Goal: Contribute content: Contribute content

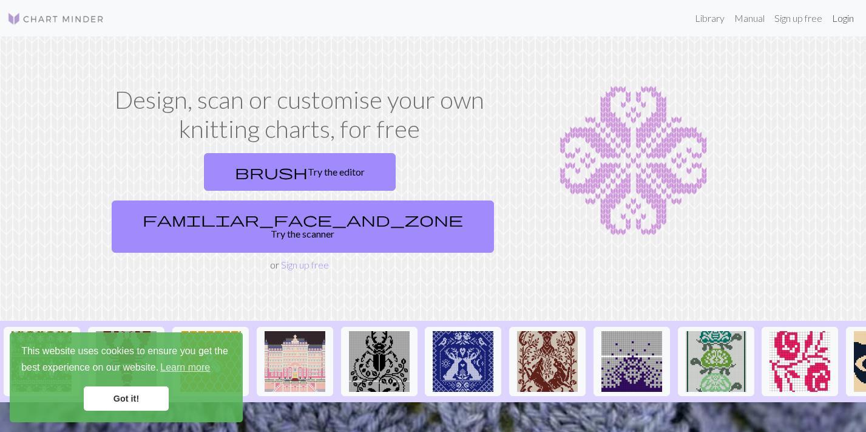
click at [832, 17] on link "Login" at bounding box center [844, 18] width 32 height 24
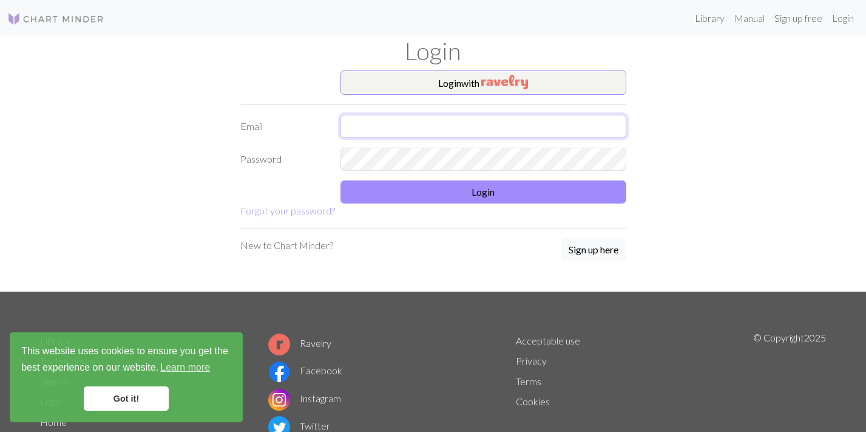
click at [399, 128] on input "text" at bounding box center [484, 126] width 286 height 23
click at [412, 91] on button "Login with" at bounding box center [484, 82] width 286 height 24
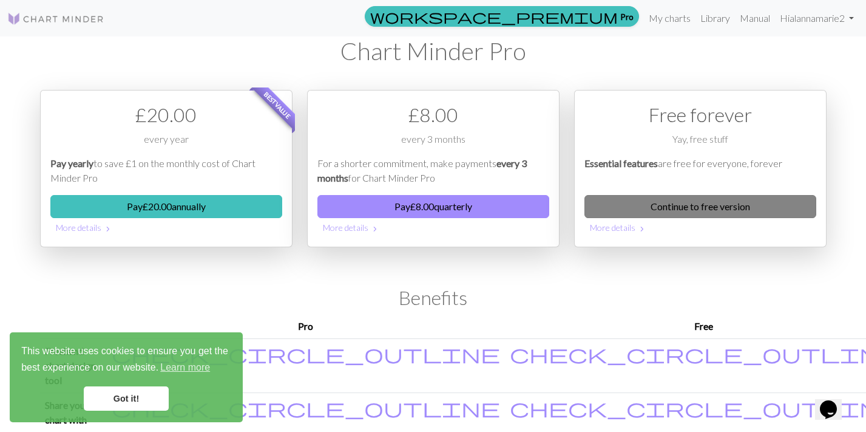
click at [651, 206] on link "Continue to free version" at bounding box center [701, 206] width 232 height 23
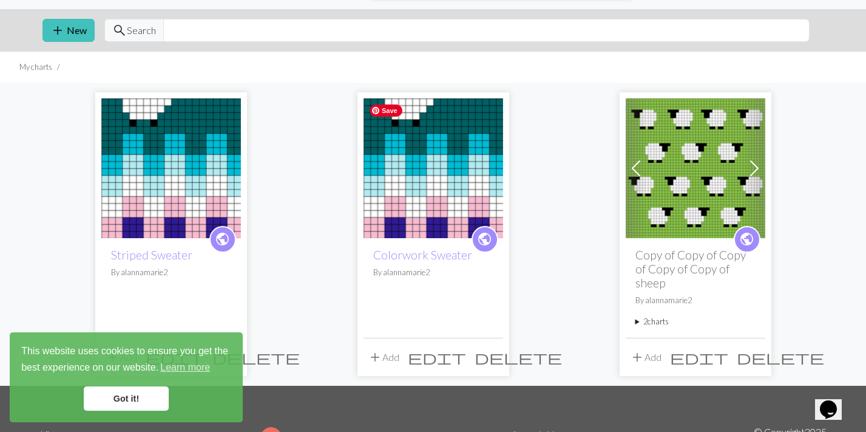
scroll to position [29, 0]
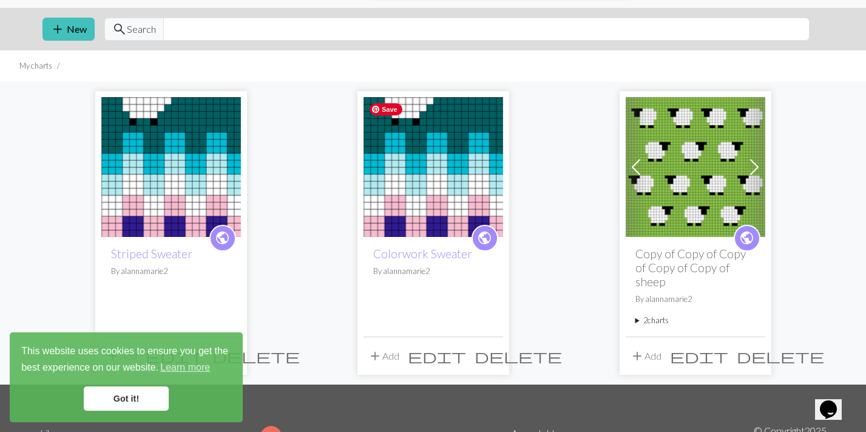
click at [448, 183] on img at bounding box center [434, 167] width 140 height 140
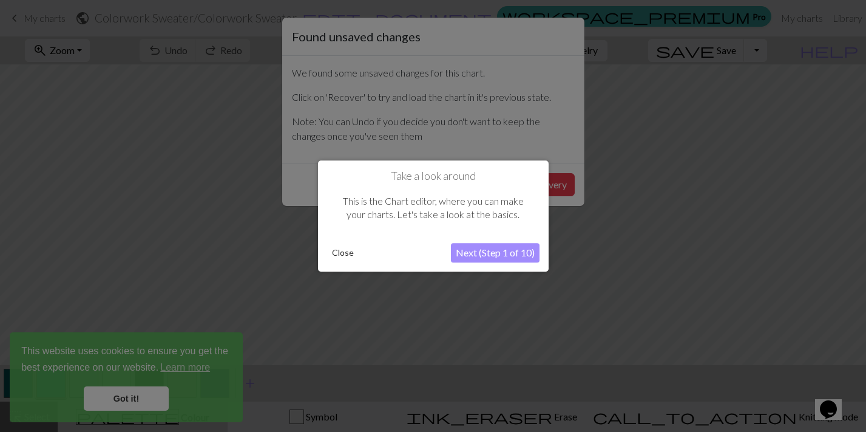
click at [321, 254] on div "Take a look around This is the Chart editor, where you can make your charts. Le…" at bounding box center [433, 215] width 231 height 111
click at [334, 251] on button "Close" at bounding box center [343, 252] width 32 height 18
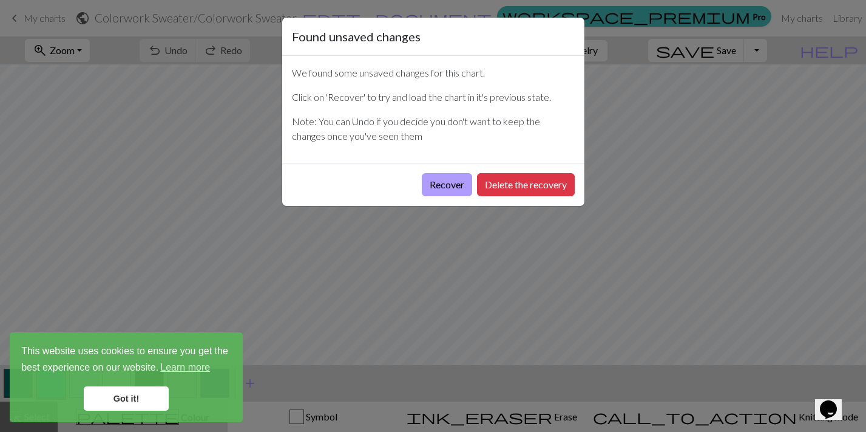
click at [441, 186] on button "Recover" at bounding box center [447, 184] width 50 height 23
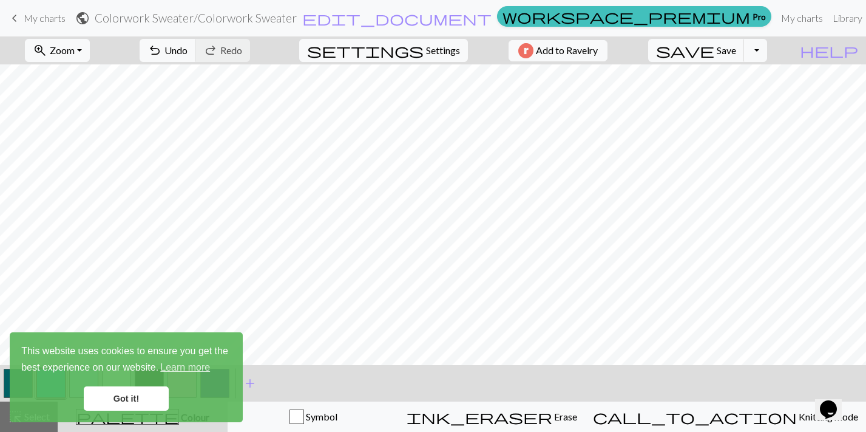
click at [127, 395] on link "Got it!" at bounding box center [126, 398] width 85 height 24
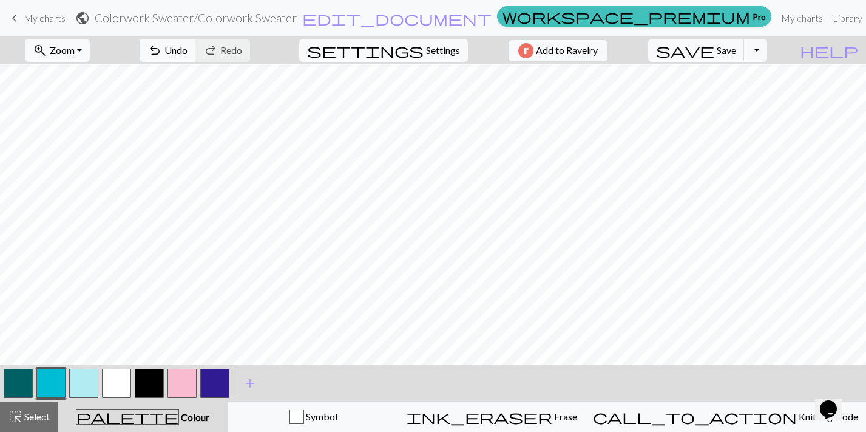
click at [48, 11] on link "keyboard_arrow_left My charts" at bounding box center [36, 18] width 58 height 21
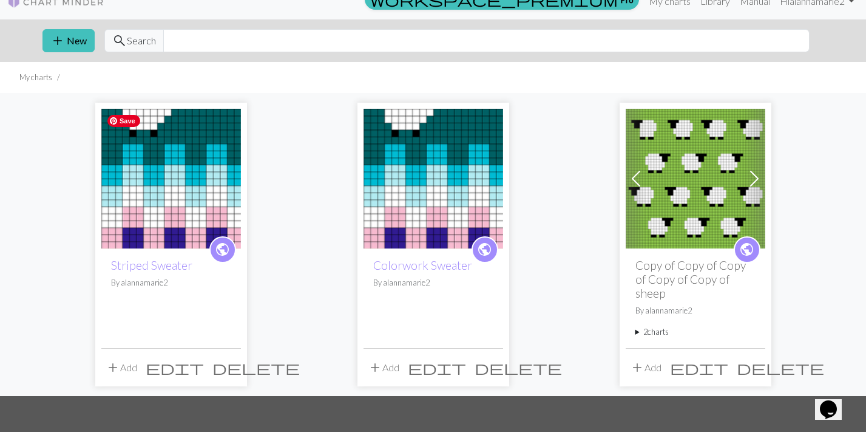
scroll to position [21, 0]
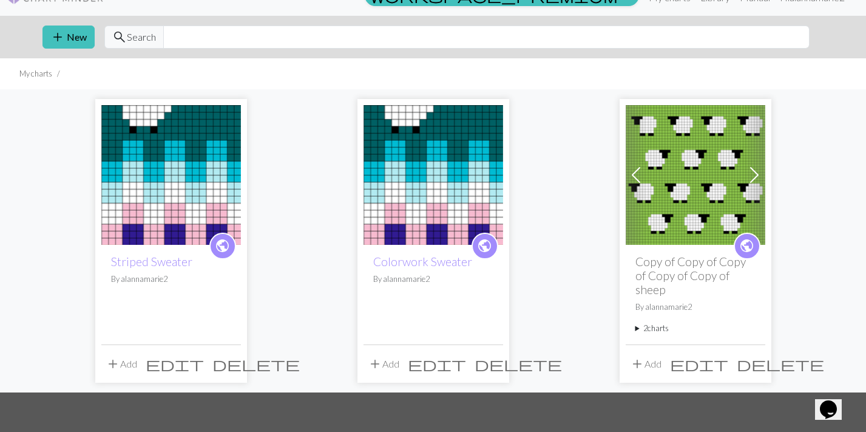
click at [166, 246] on div "public Striped Sweater By alannamarie2" at bounding box center [171, 294] width 140 height 99
click at [188, 264] on link "Striped Sweater" at bounding box center [151, 261] width 81 height 14
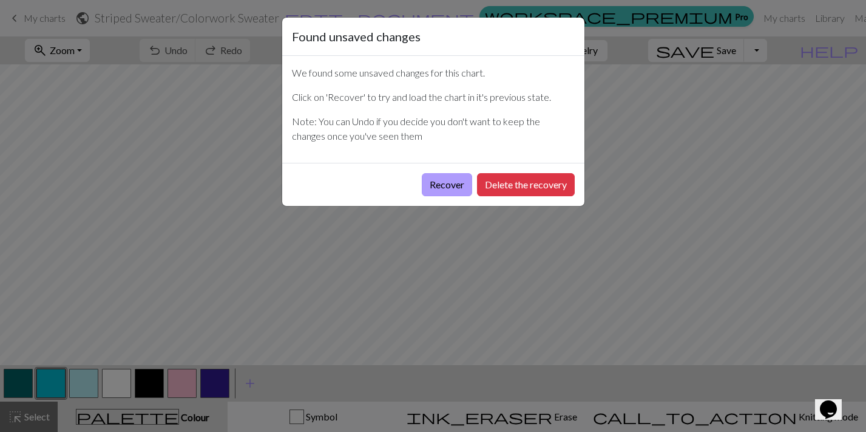
click at [447, 190] on button "Recover" at bounding box center [447, 184] width 50 height 23
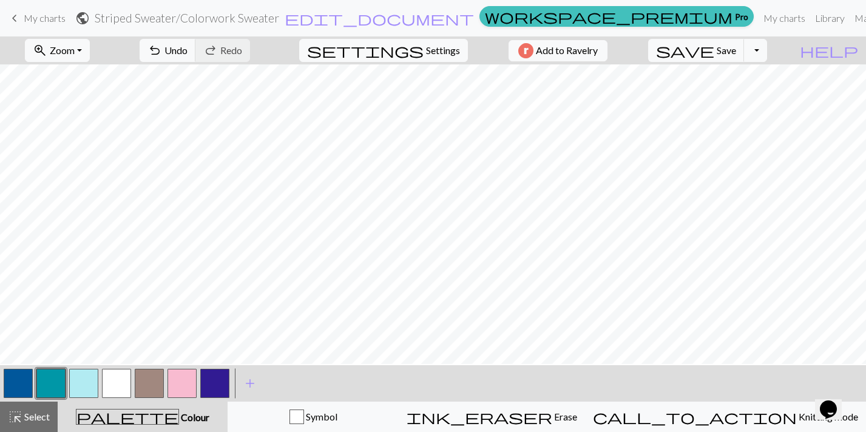
scroll to position [8, 0]
click at [162, 57] on span "undo" at bounding box center [155, 50] width 15 height 17
click at [214, 396] on button "button" at bounding box center [214, 383] width 29 height 29
click at [211, 384] on button "button" at bounding box center [214, 383] width 29 height 29
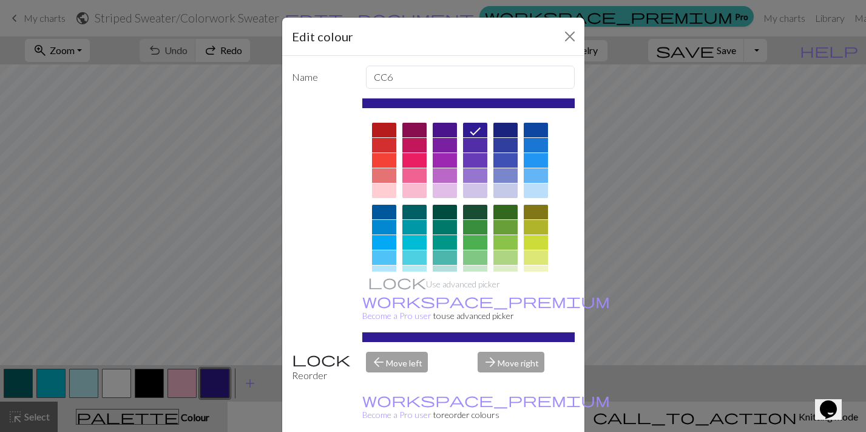
click at [432, 332] on div at bounding box center [468, 337] width 212 height 10
click at [480, 132] on icon at bounding box center [475, 131] width 15 height 15
click at [441, 134] on div at bounding box center [445, 130] width 24 height 15
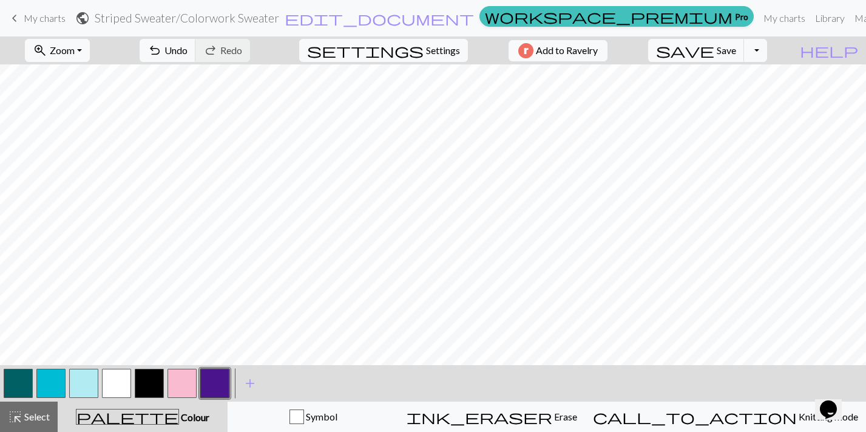
click at [177, 385] on button "button" at bounding box center [182, 383] width 29 height 29
click at [178, 387] on button "button" at bounding box center [182, 383] width 29 height 29
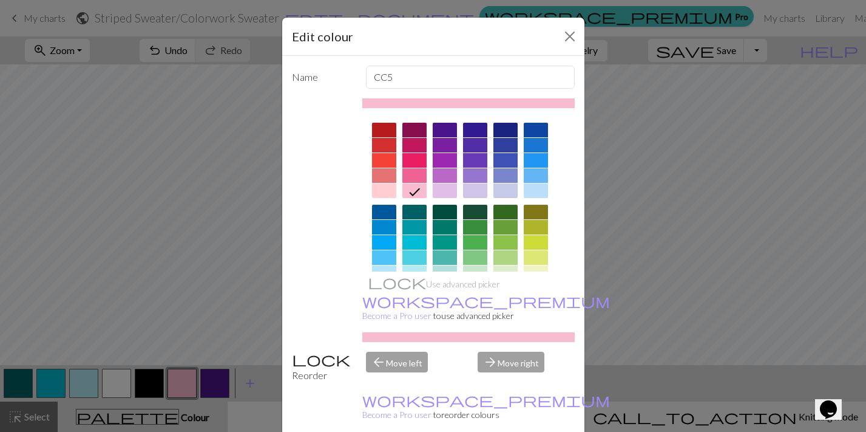
click at [440, 191] on div at bounding box center [445, 190] width 24 height 15
click at [389, 192] on div at bounding box center [384, 190] width 24 height 15
click at [412, 192] on div at bounding box center [415, 190] width 24 height 15
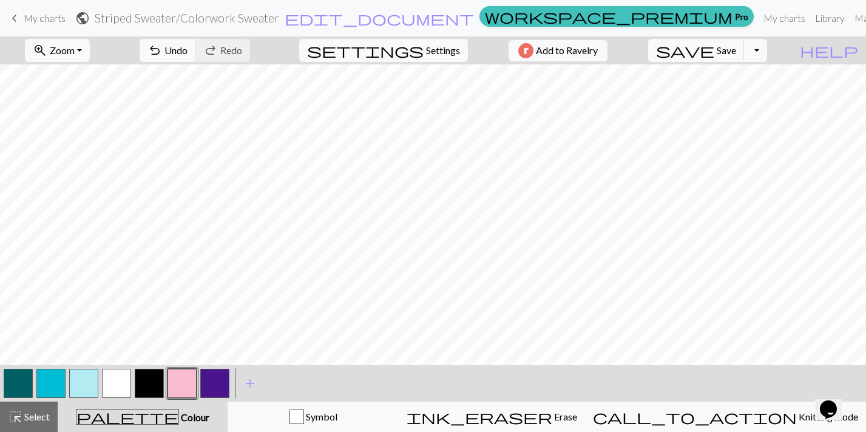
click at [209, 390] on button "button" at bounding box center [214, 383] width 29 height 29
click at [212, 381] on button "button" at bounding box center [214, 383] width 29 height 29
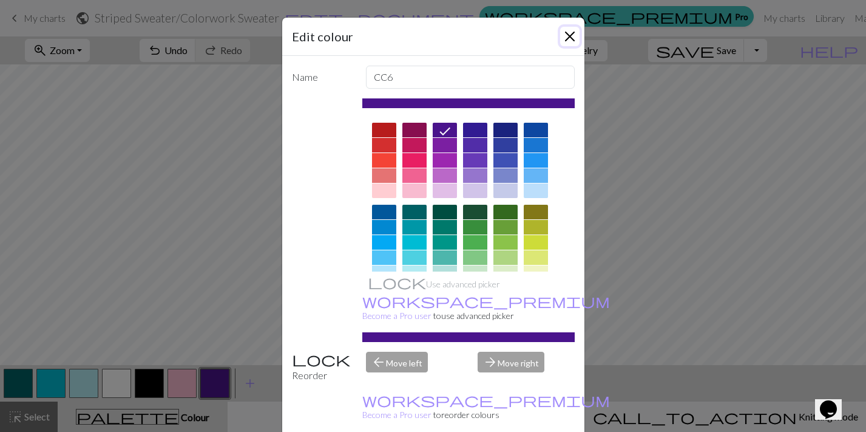
click at [569, 33] on button "Close" at bounding box center [569, 36] width 19 height 19
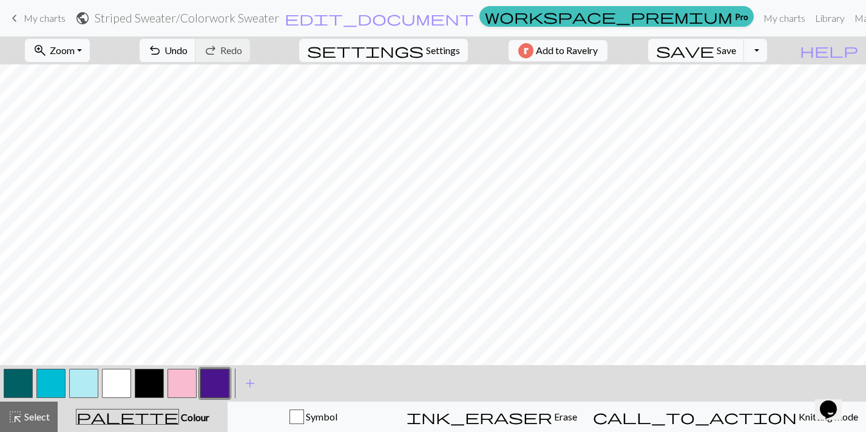
click at [188, 377] on button "button" at bounding box center [182, 383] width 29 height 29
click at [217, 385] on button "button" at bounding box center [214, 383] width 29 height 29
click at [209, 382] on button "button" at bounding box center [214, 383] width 29 height 29
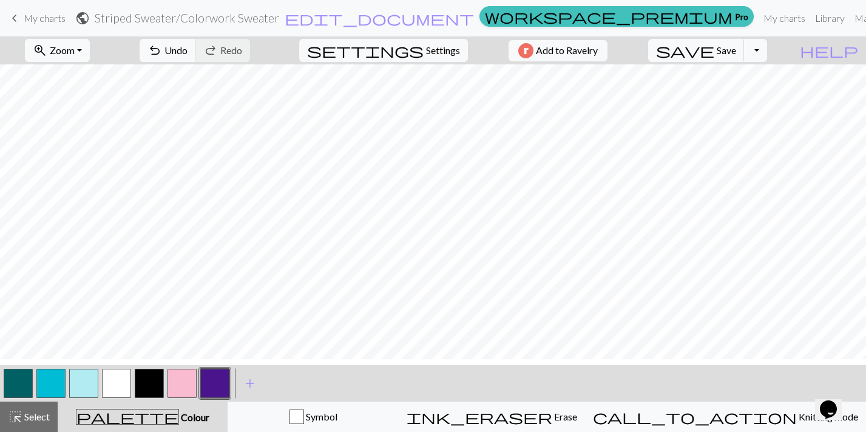
scroll to position [0, 0]
click at [21, 376] on button "button" at bounding box center [18, 383] width 29 height 29
click at [181, 377] on button "button" at bounding box center [182, 383] width 29 height 29
click at [172, 387] on button "button" at bounding box center [182, 383] width 29 height 29
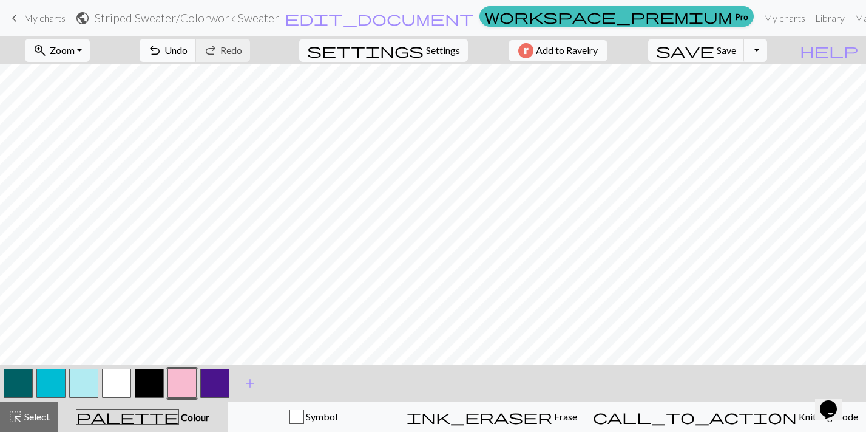
click at [188, 46] on span "Undo" at bounding box center [176, 50] width 23 height 12
click at [117, 378] on button "button" at bounding box center [116, 383] width 29 height 29
click at [216, 385] on button "button" at bounding box center [214, 383] width 29 height 29
click at [114, 380] on button "button" at bounding box center [116, 383] width 29 height 29
click at [111, 391] on button "button" at bounding box center [116, 383] width 29 height 29
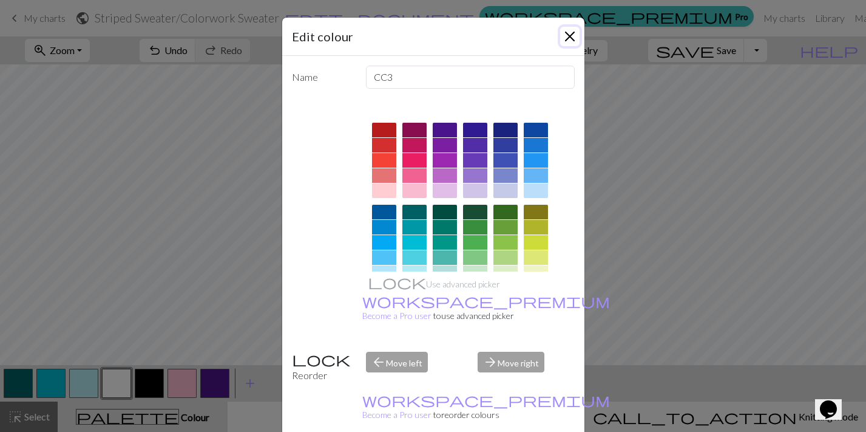
click at [575, 35] on button "Close" at bounding box center [569, 36] width 19 height 19
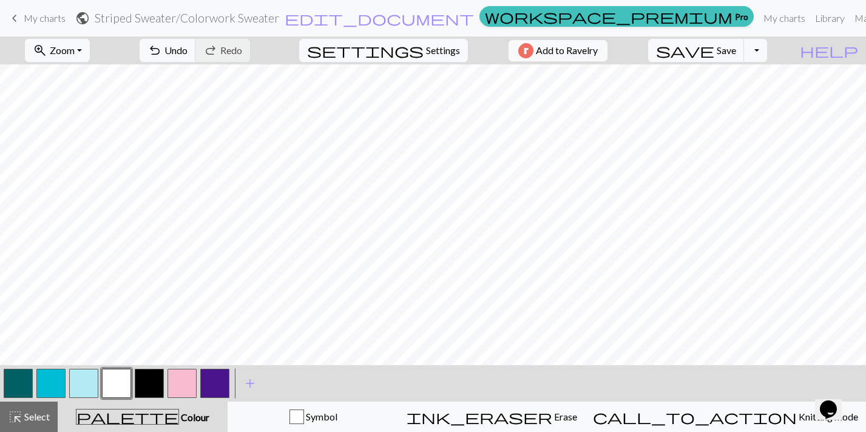
click at [179, 384] on button "button" at bounding box center [182, 383] width 29 height 29
click at [24, 382] on button "button" at bounding box center [18, 383] width 29 height 29
click at [152, 382] on button "button" at bounding box center [149, 383] width 29 height 29
click at [155, 386] on button "button" at bounding box center [149, 383] width 29 height 29
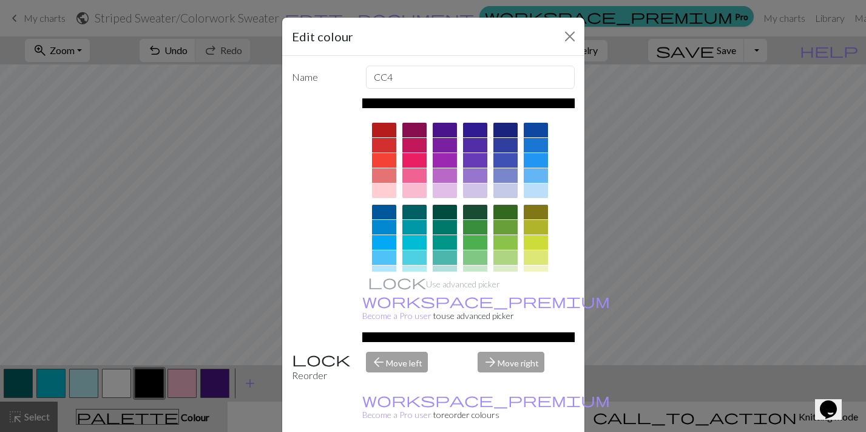
scroll to position [186, 0]
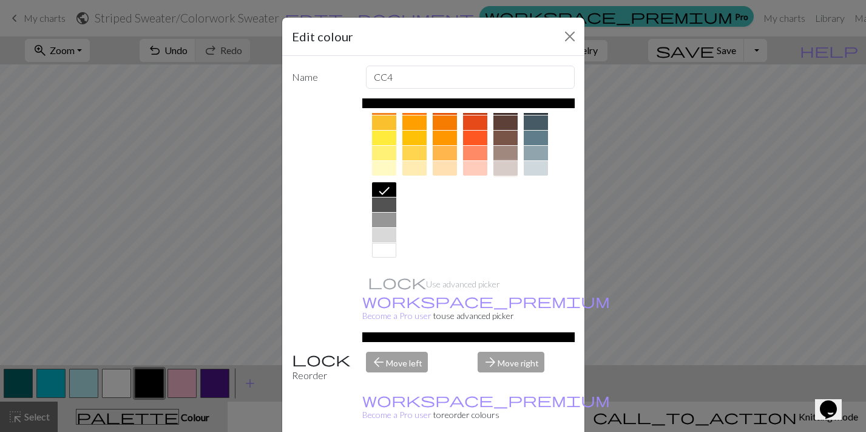
click at [511, 172] on div at bounding box center [506, 168] width 24 height 15
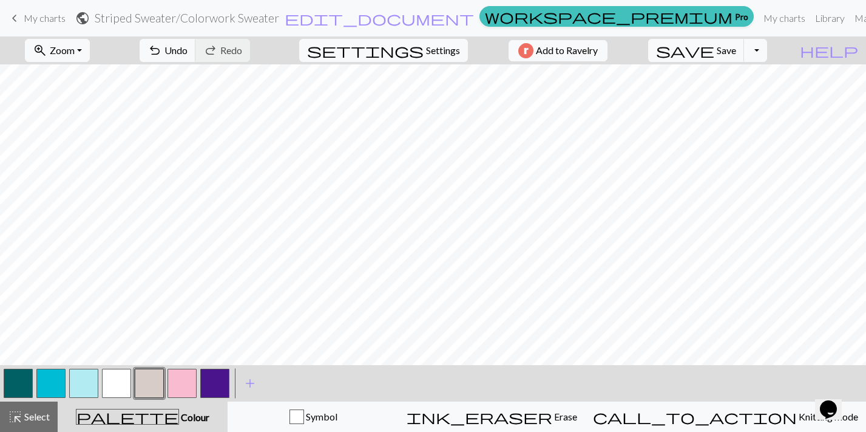
click at [118, 381] on button "button" at bounding box center [116, 383] width 29 height 29
